Goal: Task Accomplishment & Management: Manage account settings

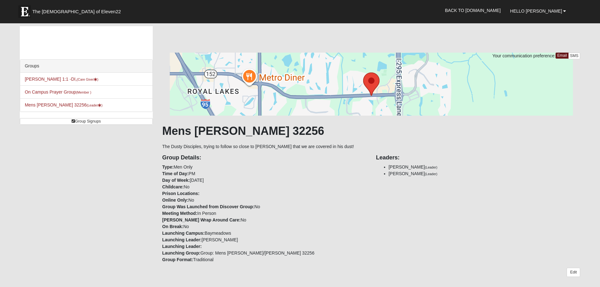
click at [105, 216] on div "Groups Gene Sullivant 1:1 -DI, (Care Giver ) On Campus Prayer Group (Member ) M…" at bounding box center [300, 274] width 570 height 497
drag, startPoint x: 529, startPoint y: 79, endPoint x: 411, endPoint y: 20, distance: 131.5
click at [523, 70] on div at bounding box center [371, 84] width 418 height 63
click at [48, 105] on link "Mens Sullivant 32256 (Leader )" at bounding box center [64, 104] width 78 height 5
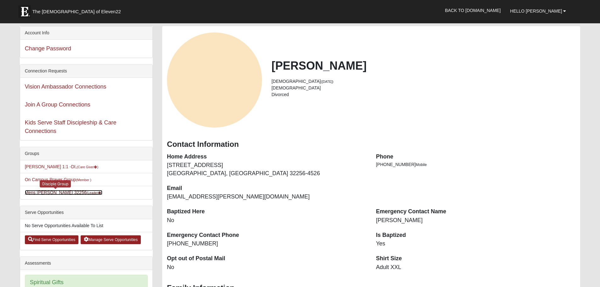
click at [59, 193] on link "Mens Sullivant 32256 (Leader )" at bounding box center [64, 192] width 78 height 5
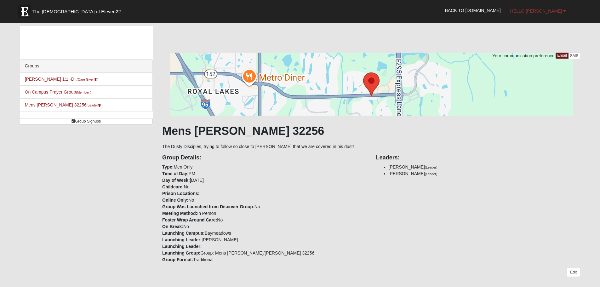
click at [565, 11] on b at bounding box center [564, 11] width 3 height 4
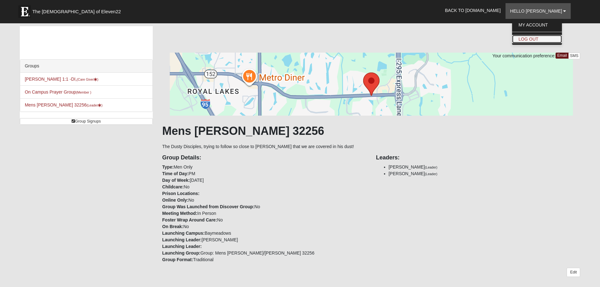
click at [557, 38] on link "Log Out" at bounding box center [537, 39] width 50 height 8
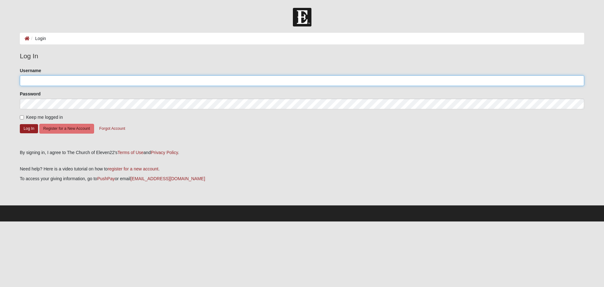
click at [140, 84] on input "Username" at bounding box center [302, 80] width 565 height 11
type input "paultsnyder"
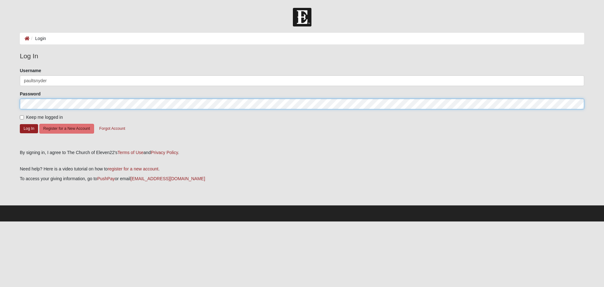
click at [20, 124] on button "Log In" at bounding box center [29, 128] width 18 height 9
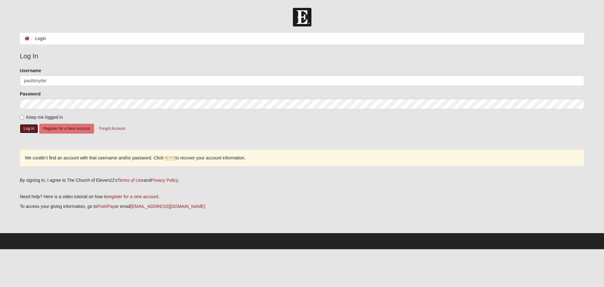
drag, startPoint x: 24, startPoint y: 130, endPoint x: 27, endPoint y: 123, distance: 7.5
click at [25, 126] on button "Log In" at bounding box center [29, 128] width 18 height 9
click at [173, 157] on link "HERE" at bounding box center [169, 157] width 12 height 5
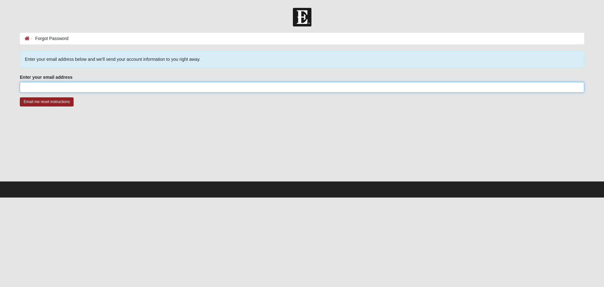
click at [39, 88] on input "Enter your email address" at bounding box center [302, 87] width 565 height 11
type input "[EMAIL_ADDRESS][DOMAIN_NAME]"
click at [20, 97] on input "Email me reset instructions" at bounding box center [47, 101] width 54 height 9
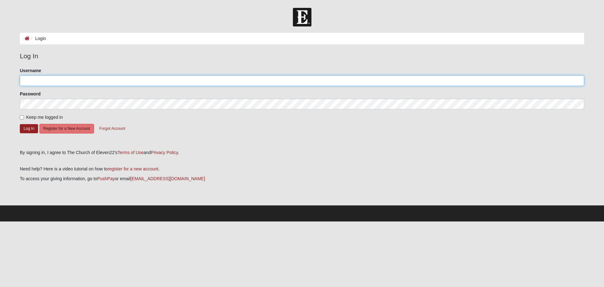
click at [85, 81] on input "Username" at bounding box center [302, 80] width 565 height 11
type input "[EMAIL_ADDRESS][DOMAIN_NAME]"
click at [20, 124] on button "Log In" at bounding box center [29, 128] width 18 height 9
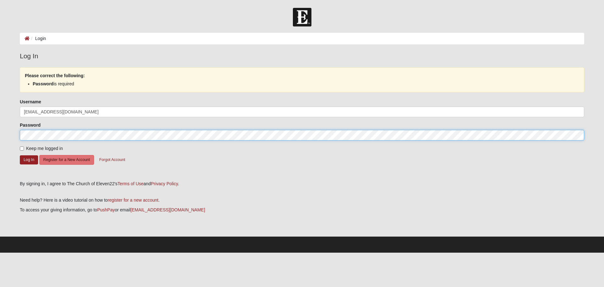
click at [20, 155] on button "Log In" at bounding box center [29, 159] width 18 height 9
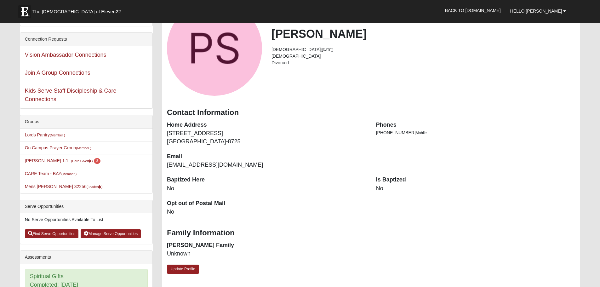
scroll to position [31, 0]
click at [80, 147] on small "(Member )" at bounding box center [83, 148] width 15 height 4
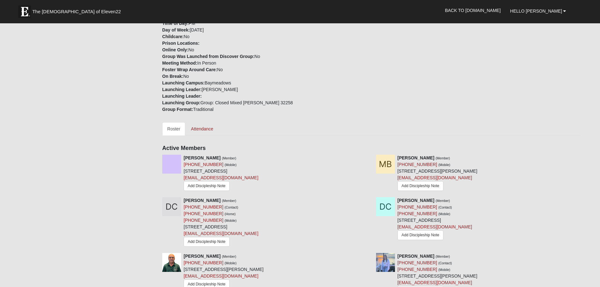
scroll to position [157, 0]
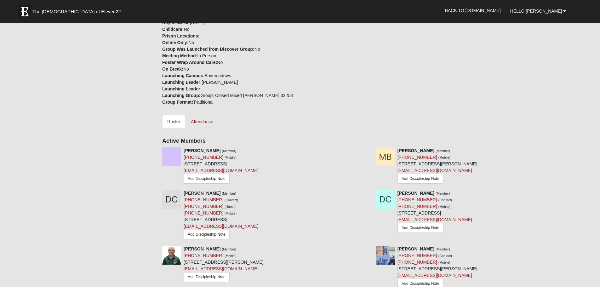
drag, startPoint x: 261, startPoint y: 220, endPoint x: 101, endPoint y: 167, distance: 168.3
click at [101, 167] on div "Groups Lords Pantry (Member ) On Campus Prayer Group (Member ) Paul Snyder 1:1 …" at bounding box center [300, 228] width 570 height 719
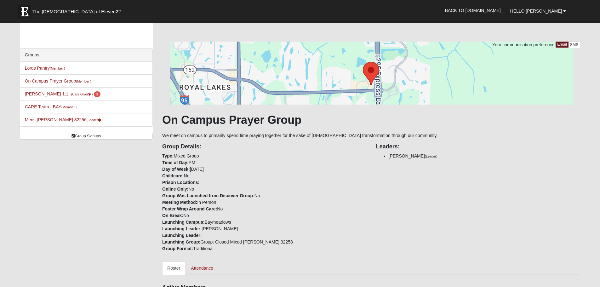
scroll to position [0, 0]
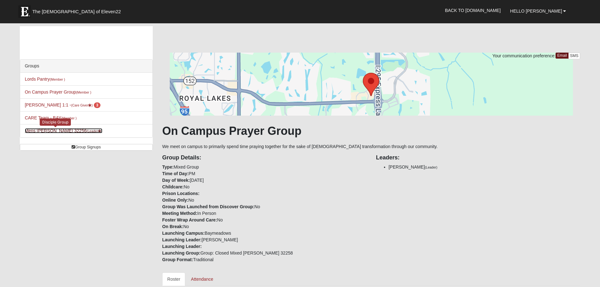
click at [38, 131] on link "Mens Sullivant 32256 (Leader )" at bounding box center [64, 130] width 78 height 5
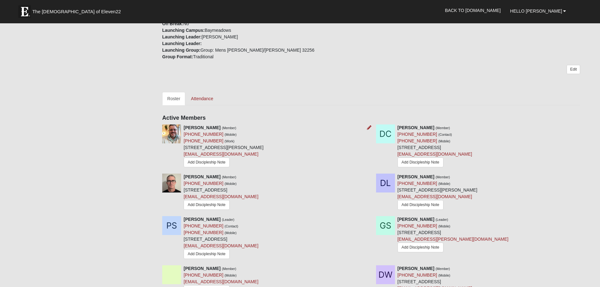
scroll to position [220, 0]
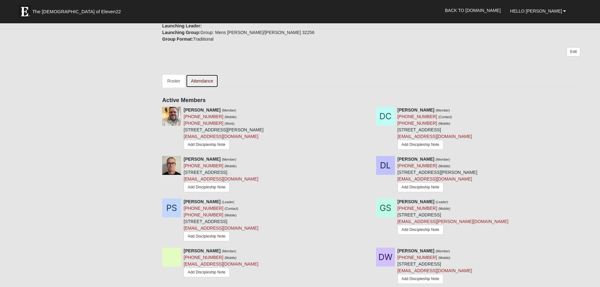
click at [207, 79] on link "Attendance" at bounding box center [202, 80] width 32 height 13
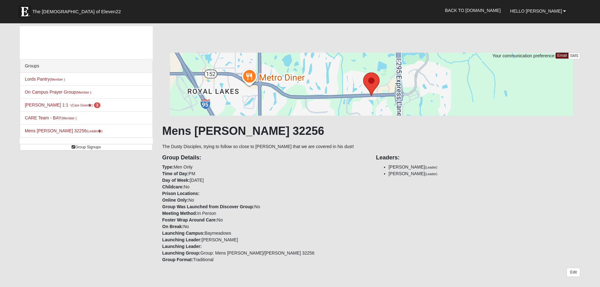
scroll to position [220, 0]
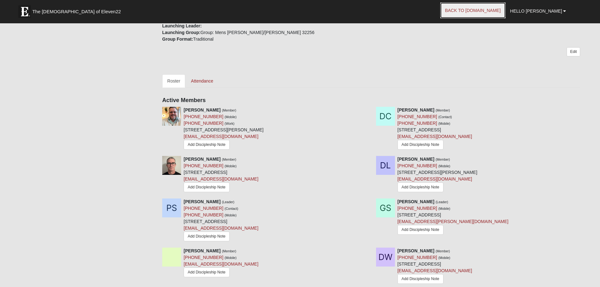
click at [491, 14] on link "Back to [DOMAIN_NAME]" at bounding box center [472, 11] width 65 height 16
